Goal: Browse casually

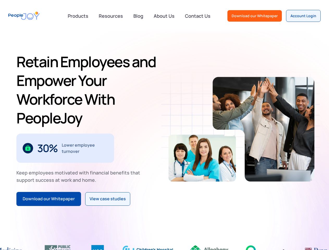
click at [57, 142] on div "30% Lower employee turnover" at bounding box center [65, 148] width 85 height 12
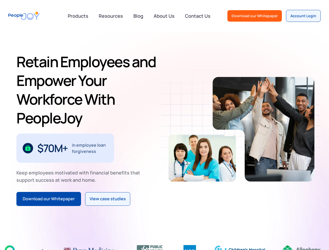
click at [57, 144] on div "$70M+" at bounding box center [52, 148] width 30 height 8
